Goal: Check status: Check status

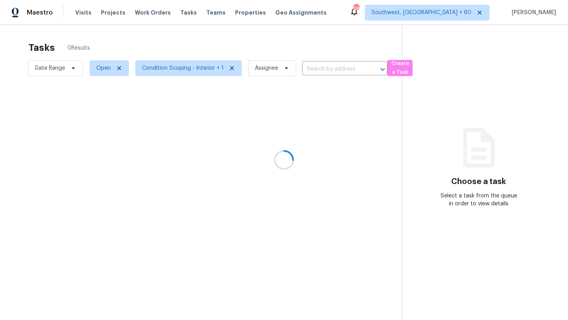
click at [56, 70] on div at bounding box center [284, 160] width 568 height 320
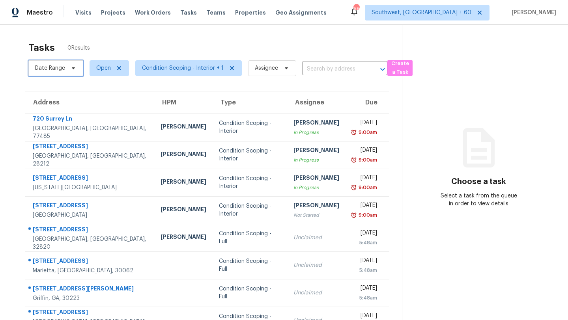
click at [56, 70] on span "Date Range" at bounding box center [50, 68] width 30 height 8
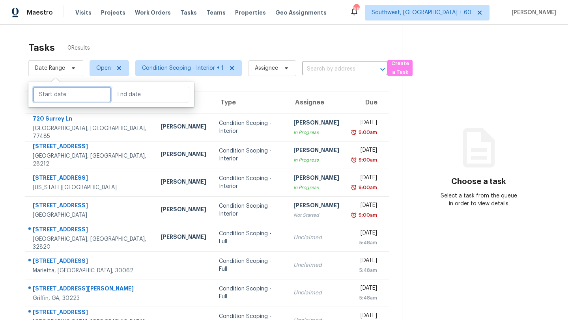
click at [69, 95] on input "text" at bounding box center [72, 95] width 78 height 16
select select "8"
select select "2025"
select select "9"
select select "2025"
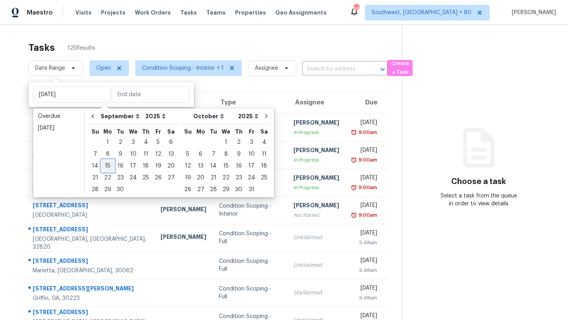
click at [109, 165] on div "15" at bounding box center [107, 166] width 13 height 11
type input "[DATE]"
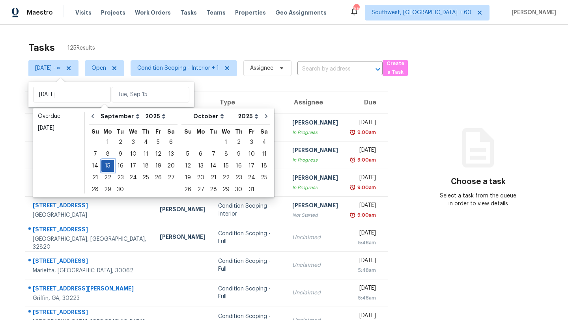
click at [109, 165] on div "15" at bounding box center [107, 166] width 13 height 11
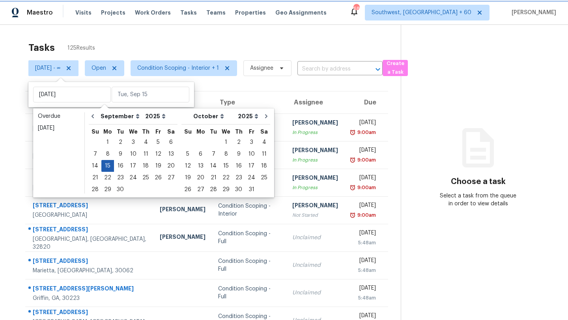
type input "[DATE]"
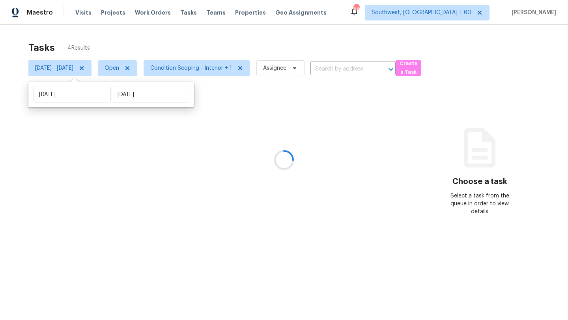
click at [179, 41] on div at bounding box center [284, 160] width 568 height 320
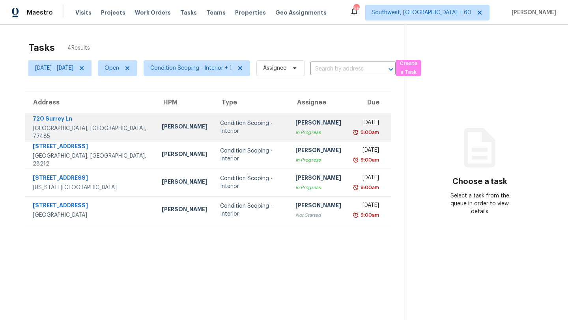
click at [312, 133] on div "In Progress" at bounding box center [319, 133] width 46 height 8
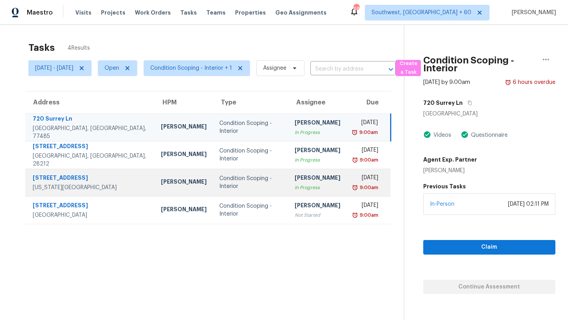
scroll to position [25, 0]
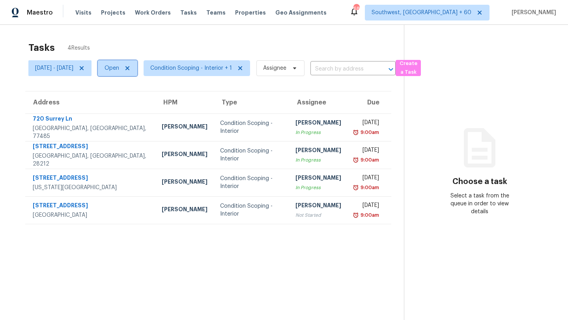
click at [119, 69] on span "Open" at bounding box center [112, 68] width 15 height 8
click at [144, 111] on label "Blocked" at bounding box center [147, 113] width 31 height 8
click at [137, 111] on input "Blocked" at bounding box center [134, 111] width 5 height 5
checkbox input "true"
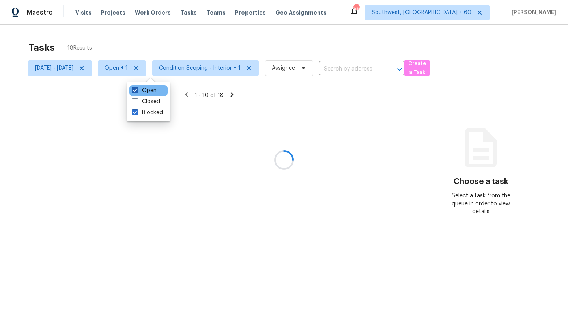
click at [143, 90] on label "Open" at bounding box center [144, 91] width 25 height 8
click at [137, 90] on input "Open" at bounding box center [134, 89] width 5 height 5
checkbox input "false"
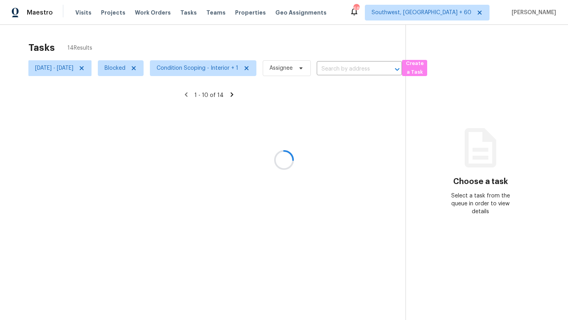
click at [109, 67] on div at bounding box center [284, 160] width 568 height 320
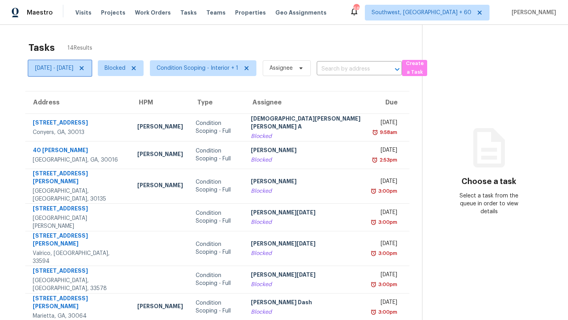
click at [85, 67] on icon at bounding box center [82, 68] width 6 height 6
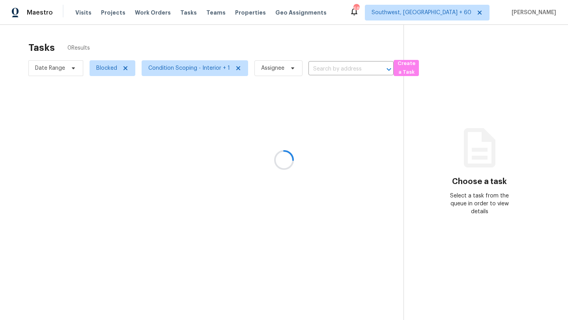
click at [118, 48] on div at bounding box center [284, 160] width 568 height 320
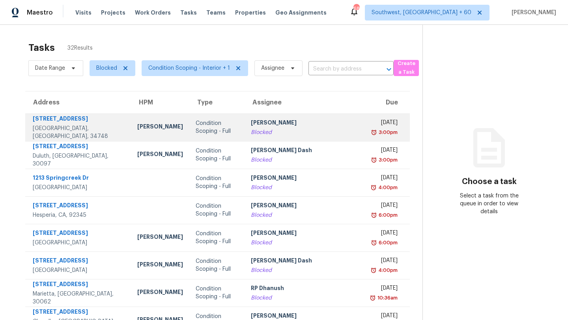
scroll to position [90, 0]
